Goal: Information Seeking & Learning: Learn about a topic

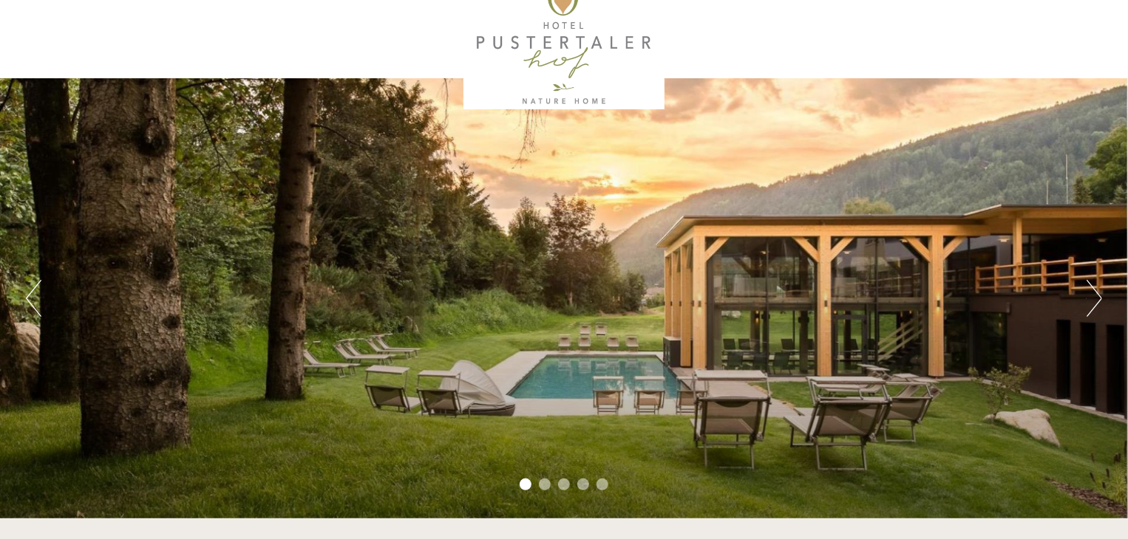
scroll to position [36, 0]
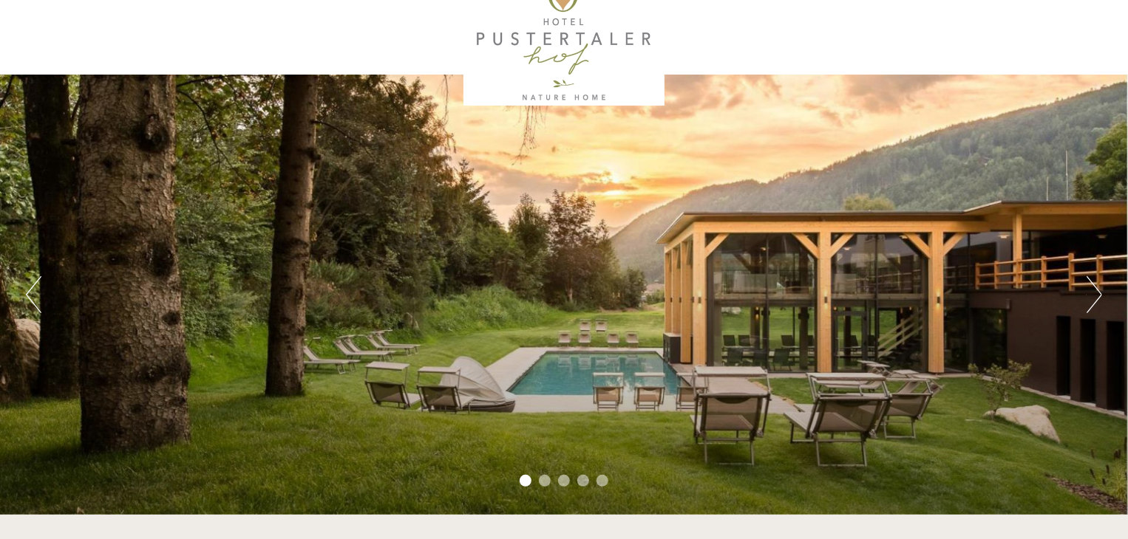
click at [548, 483] on li "2" at bounding box center [545, 481] width 12 height 12
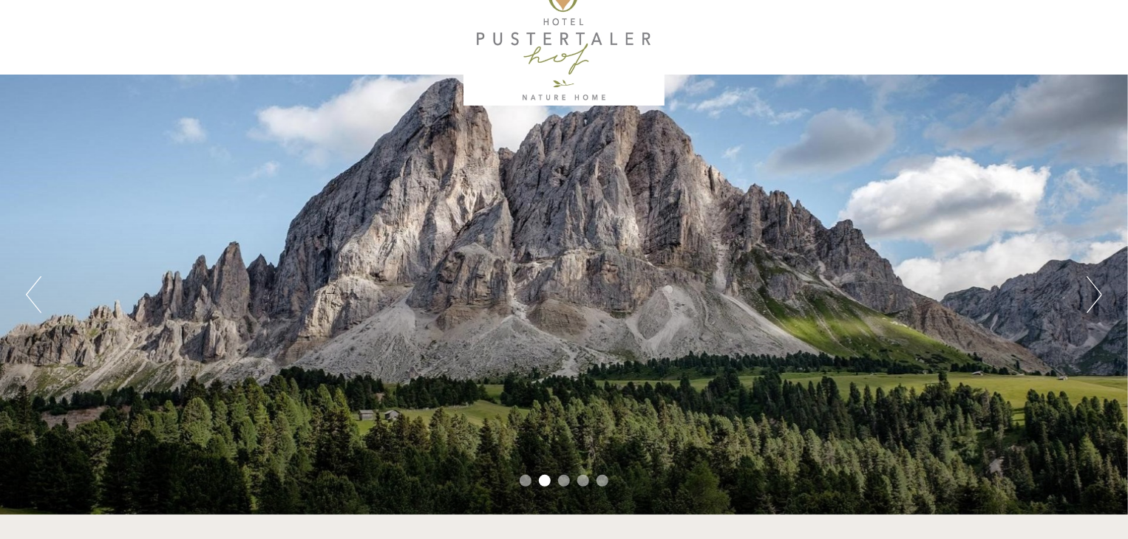
click at [565, 482] on li "3" at bounding box center [564, 481] width 12 height 12
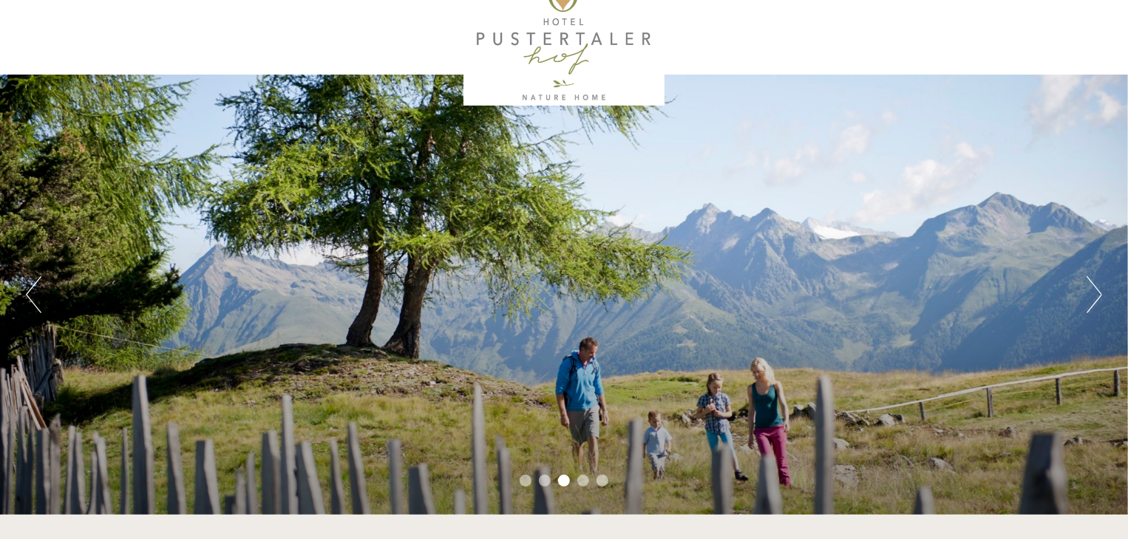
click at [586, 485] on li "4" at bounding box center [583, 481] width 12 height 12
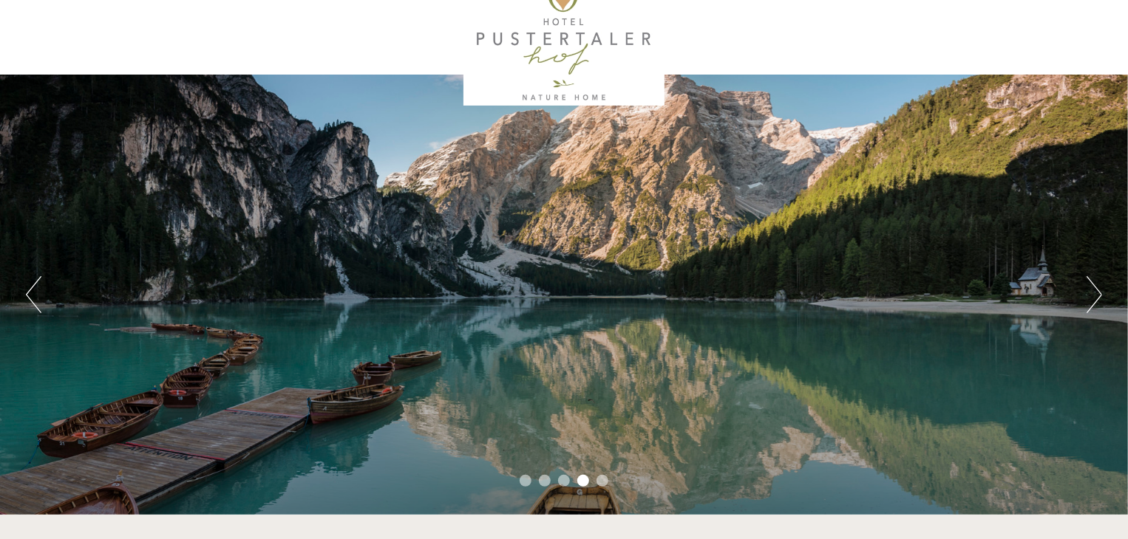
click at [604, 485] on li "5" at bounding box center [602, 481] width 12 height 12
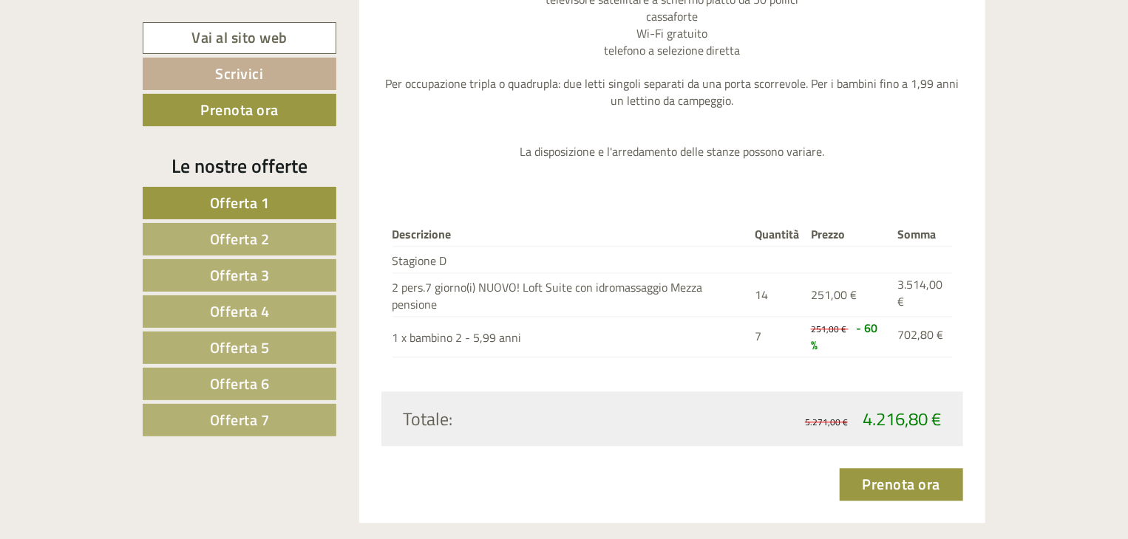
scroll to position [1657, 0]
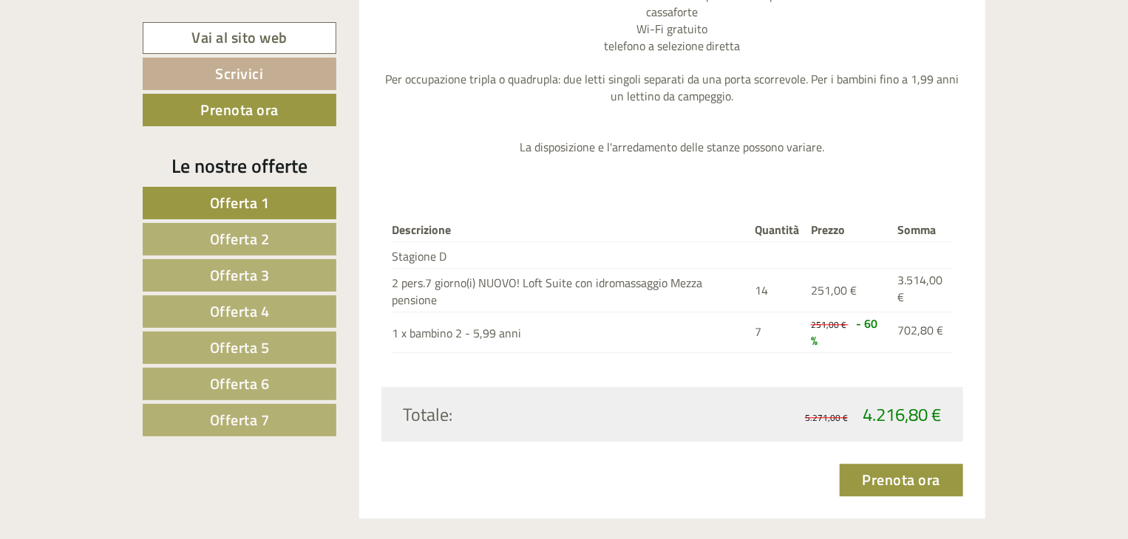
click at [256, 239] on span "Offerta 2" at bounding box center [240, 239] width 60 height 23
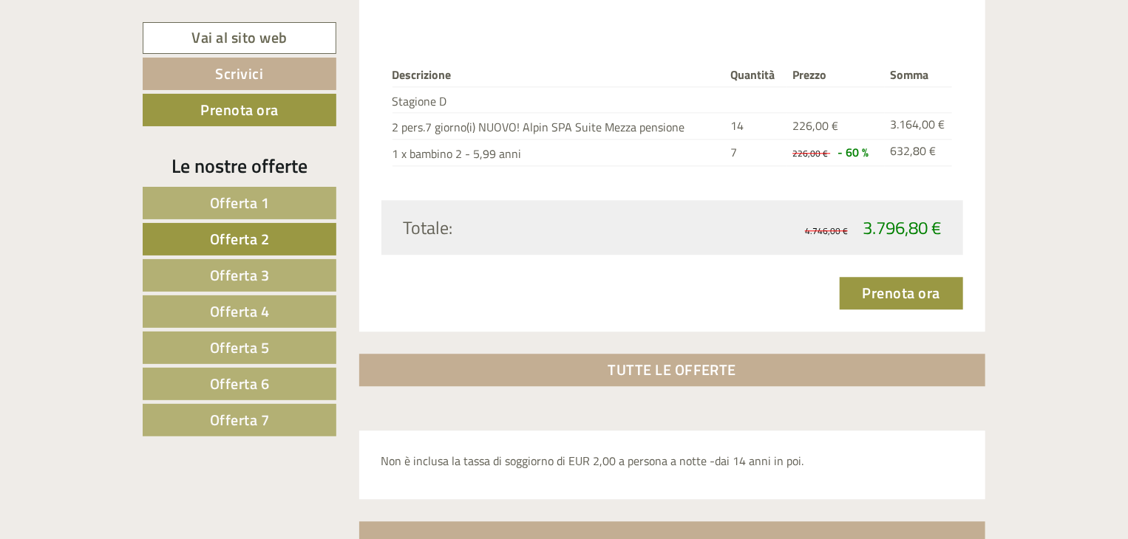
scroll to position [1798, 0]
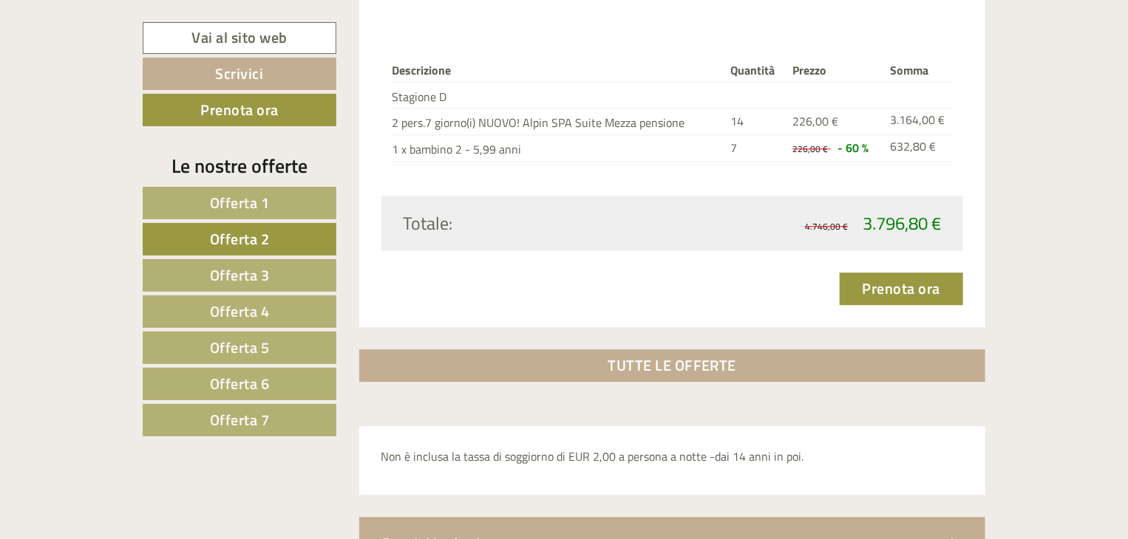
click at [264, 265] on span "Offerta 3" at bounding box center [240, 275] width 60 height 23
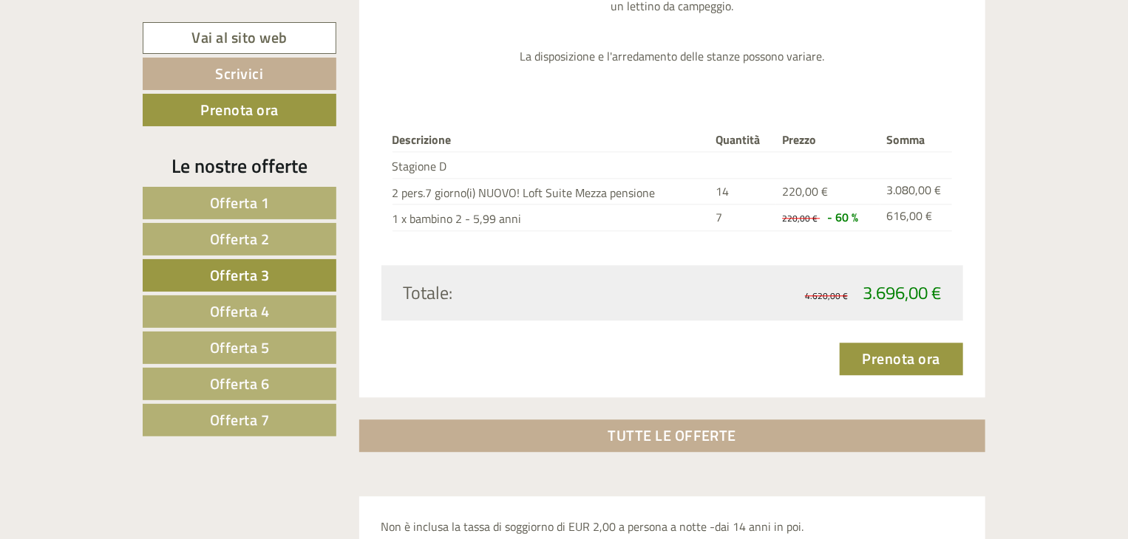
scroll to position [1712, 0]
click at [272, 301] on link "Offerta 4" at bounding box center [240, 312] width 194 height 33
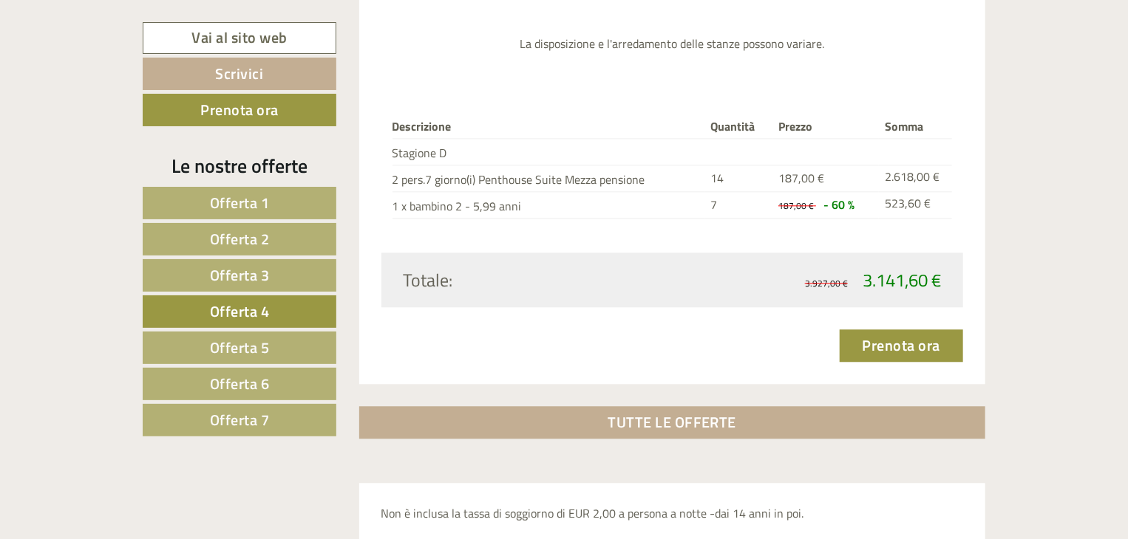
scroll to position [1678, 0]
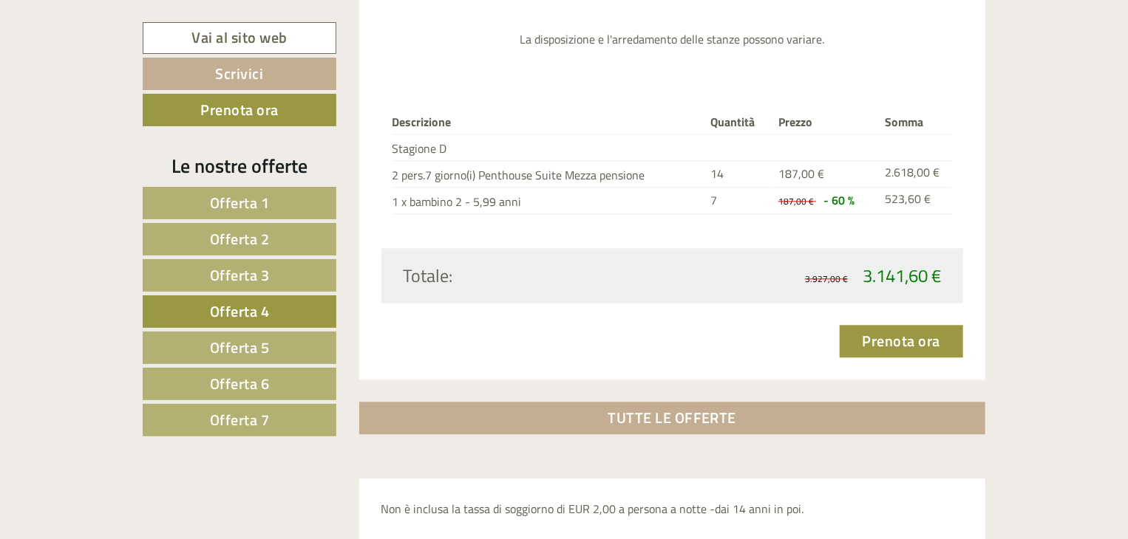
click at [287, 339] on link "Offerta 5" at bounding box center [240, 348] width 194 height 33
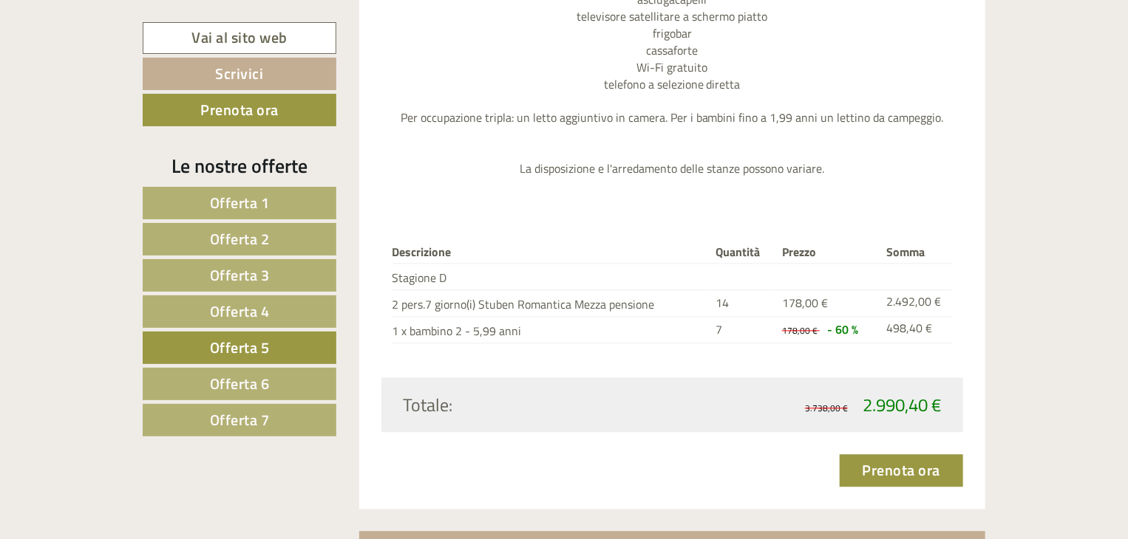
scroll to position [1534, 0]
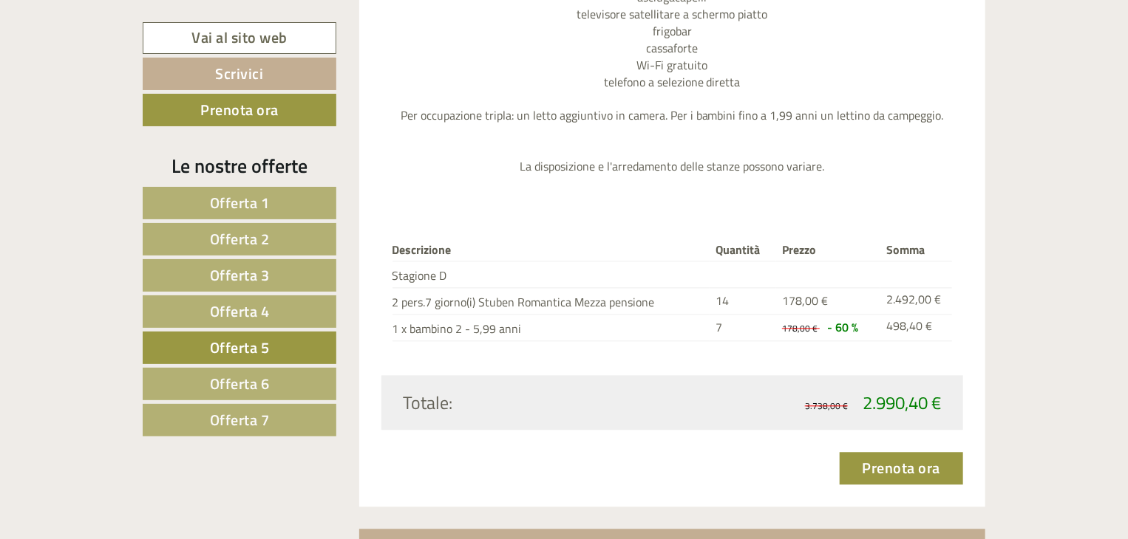
click at [265, 383] on span "Offerta 6" at bounding box center [240, 383] width 60 height 23
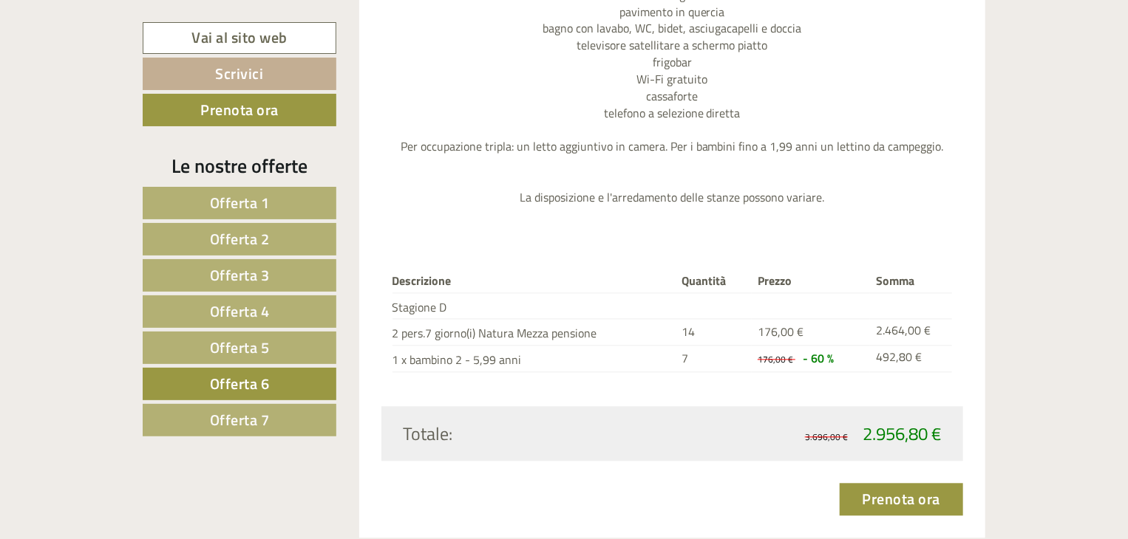
scroll to position [1488, 0]
click at [248, 424] on span "Offerta 7" at bounding box center [240, 420] width 60 height 23
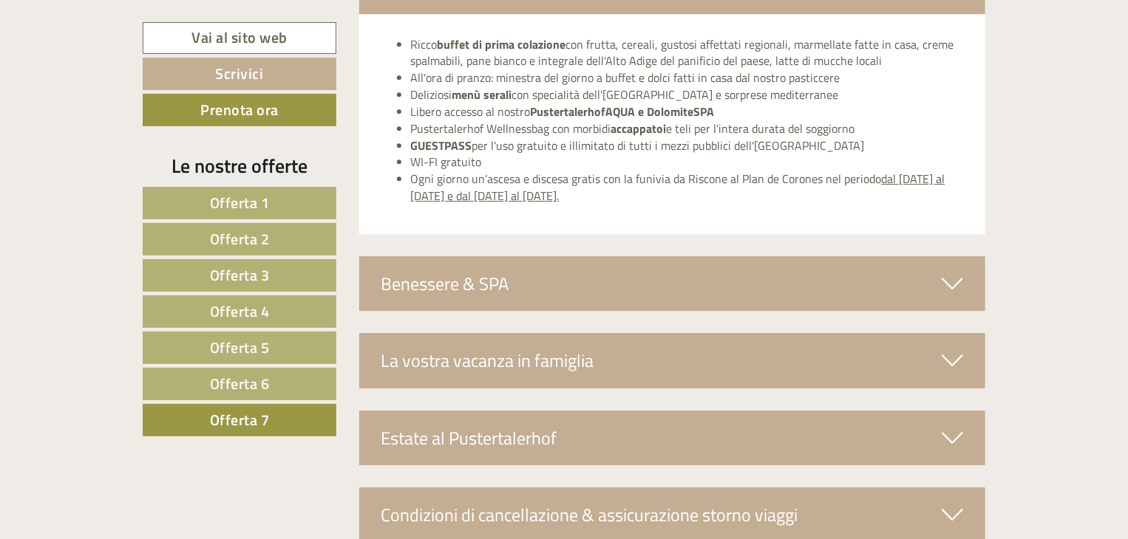
scroll to position [2280, 0]
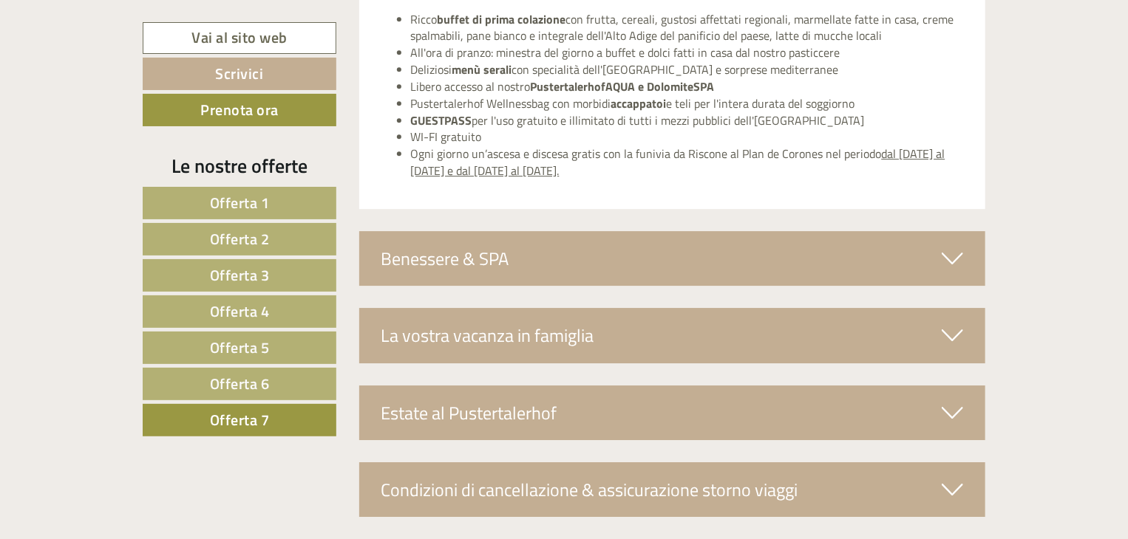
click at [732, 256] on div "Benessere & SPA" at bounding box center [672, 258] width 627 height 55
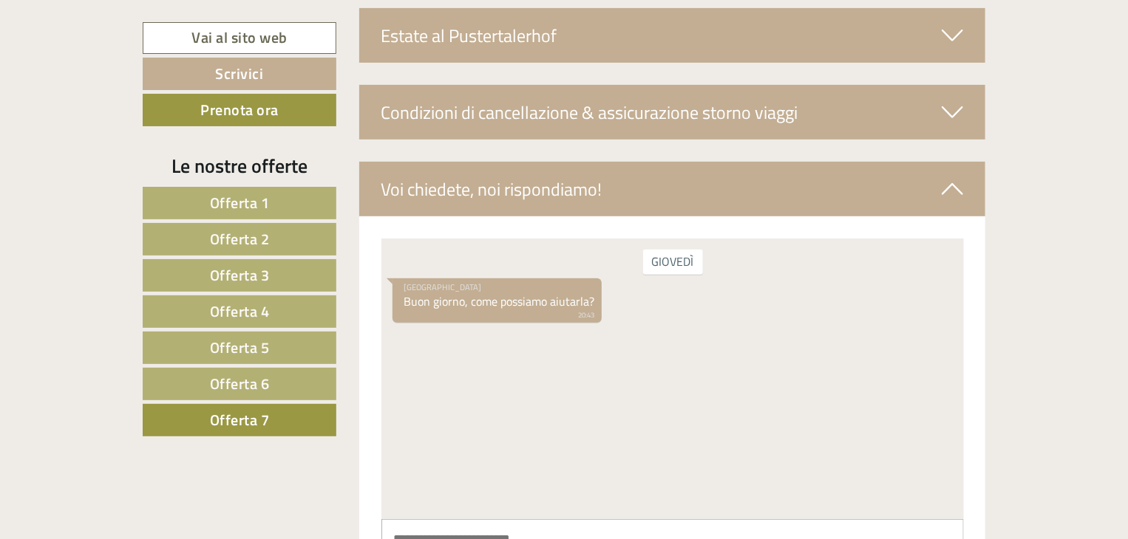
scroll to position [3176, 0]
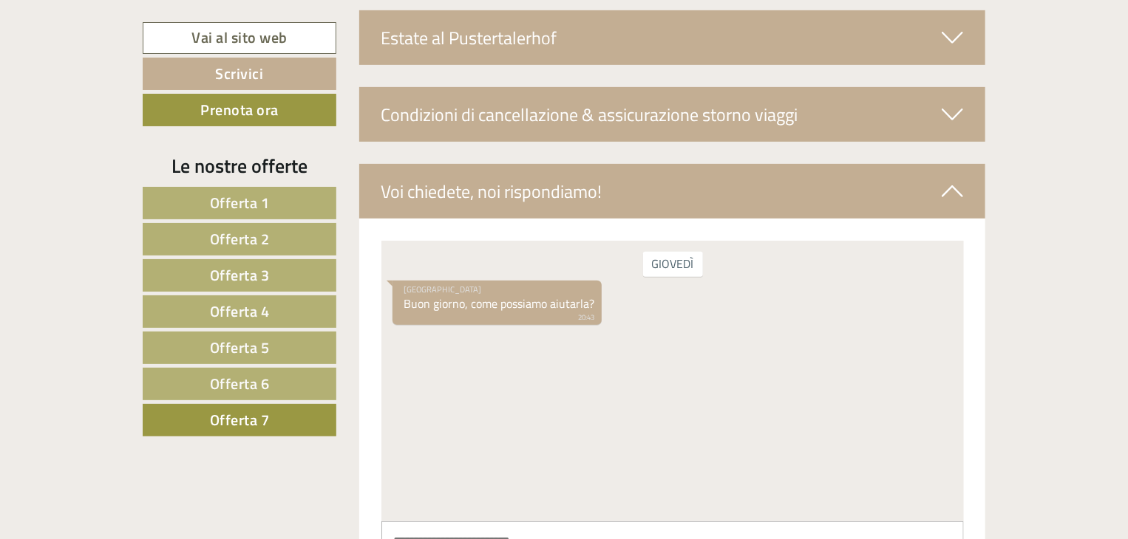
click at [263, 413] on span "Offerta 7" at bounding box center [240, 420] width 60 height 23
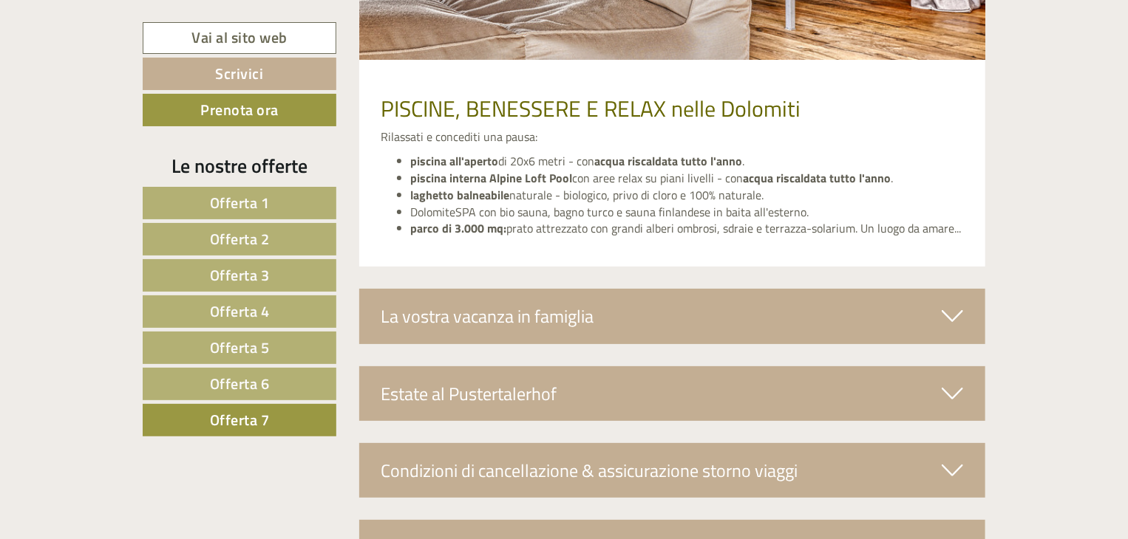
scroll to position [2820, 0]
click at [693, 314] on div "La vostra vacanza in famiglia" at bounding box center [672, 316] width 627 height 55
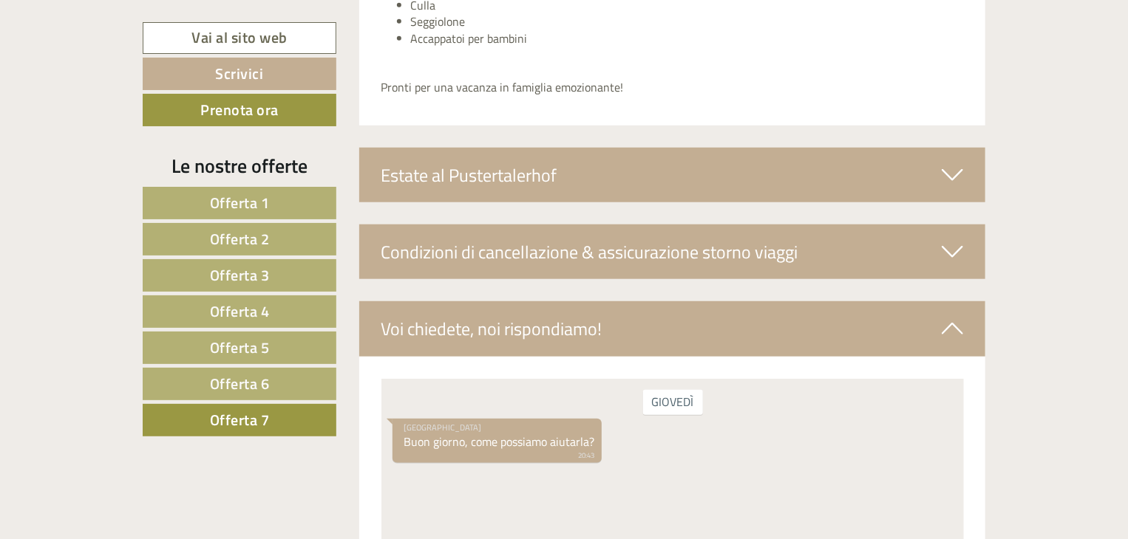
scroll to position [3439, 0]
click at [749, 260] on div "Condizioni di cancellazione & assicurazione storno viaggi" at bounding box center [672, 251] width 627 height 55
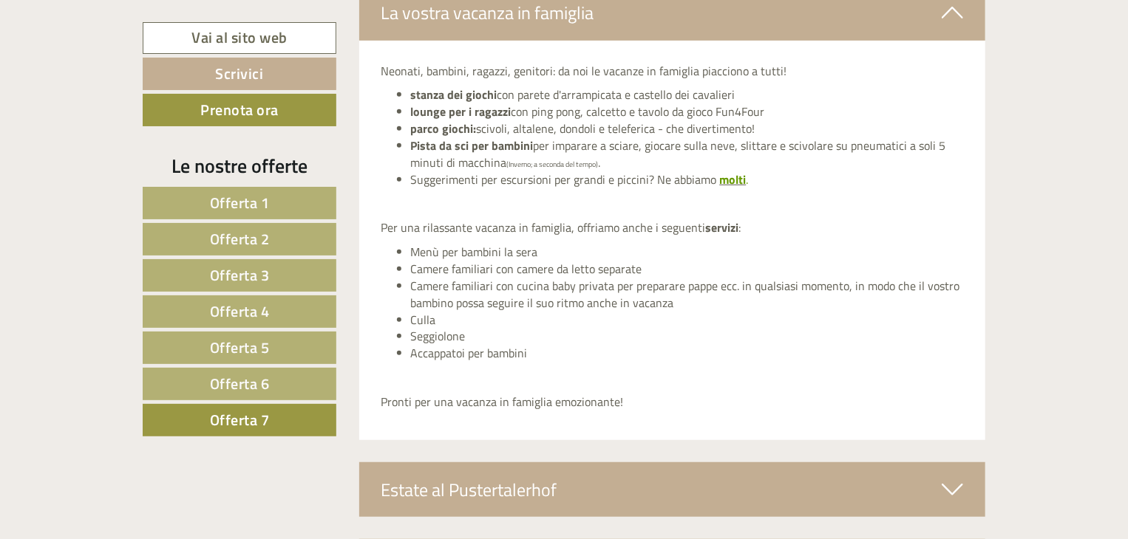
scroll to position [3107, 0]
